Goal: Transaction & Acquisition: Purchase product/service

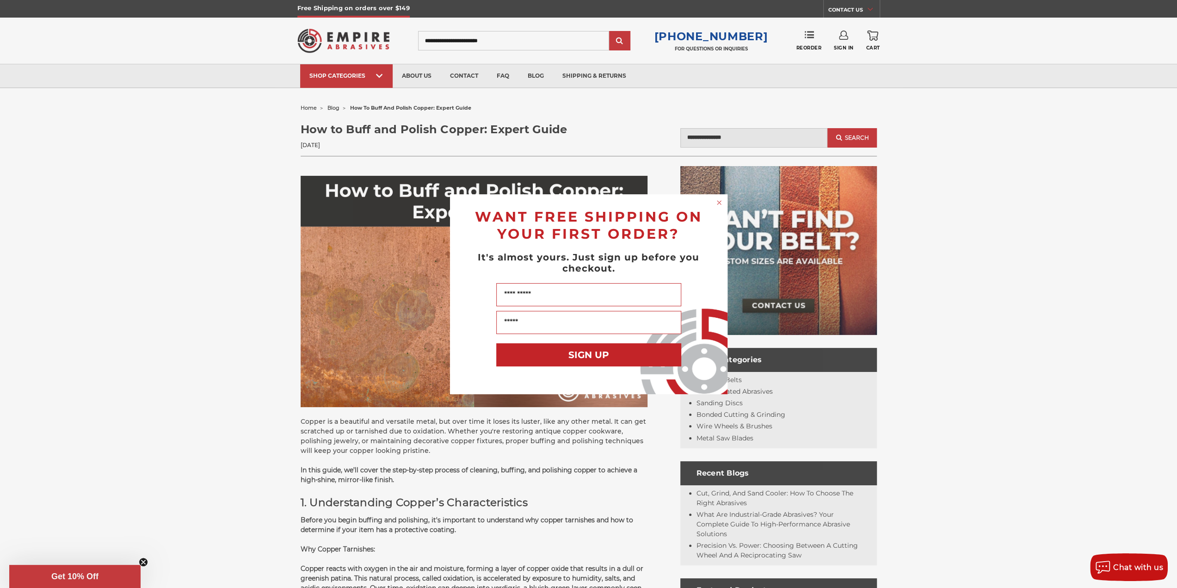
click at [720, 200] on circle "Close dialog" at bounding box center [719, 202] width 9 height 9
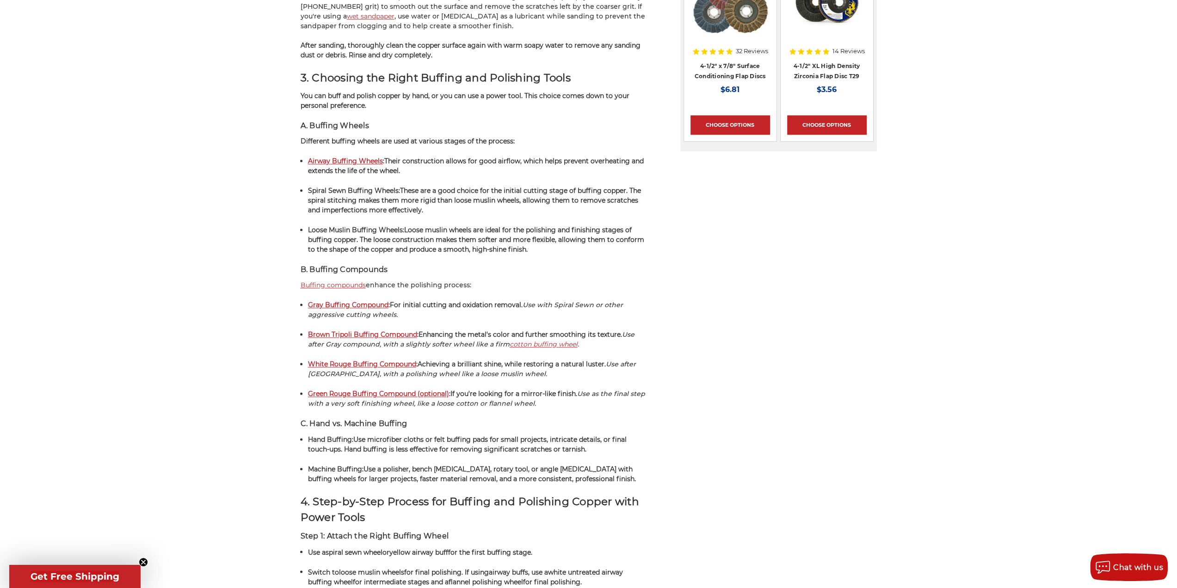
scroll to position [1249, 0]
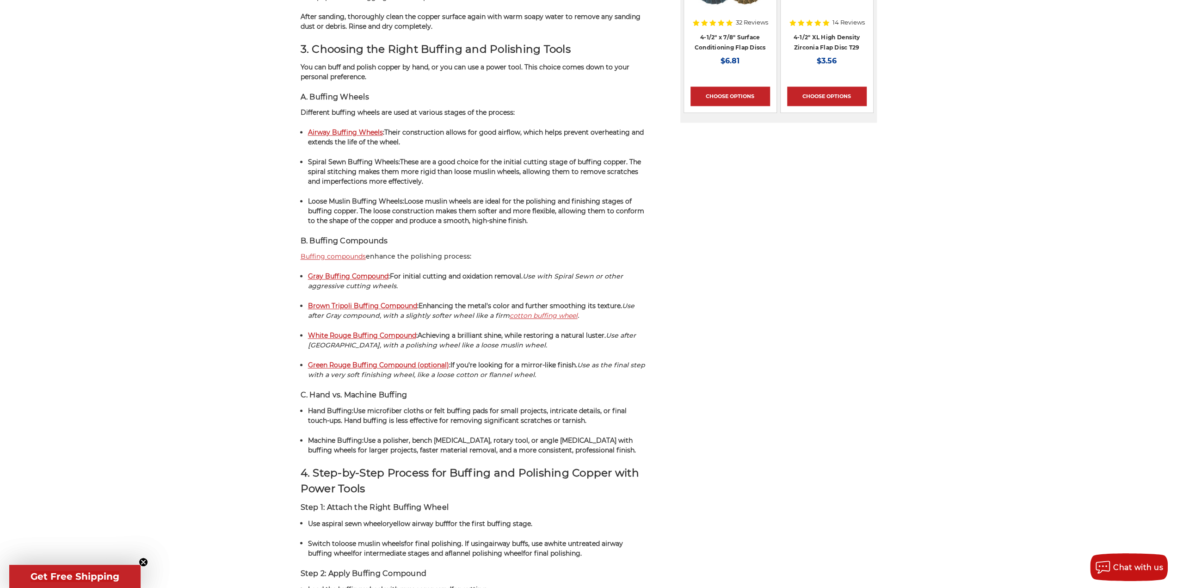
click at [345, 272] on strong "Gray Buffing Compound" at bounding box center [348, 276] width 80 height 8
